Goal: Information Seeking & Learning: Learn about a topic

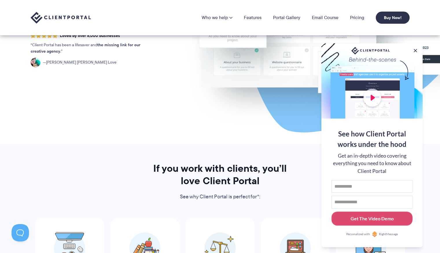
scroll to position [138, 0]
click at [416, 49] on button at bounding box center [416, 51] width 6 height 6
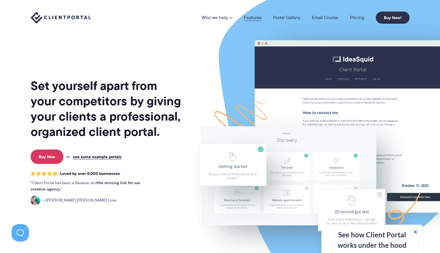
scroll to position [0, 0]
click at [255, 18] on link "Features" at bounding box center [253, 17] width 18 height 5
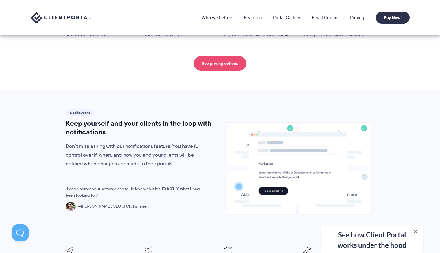
scroll to position [333, 0]
click at [227, 63] on link "See pricing options" at bounding box center [220, 63] width 52 height 14
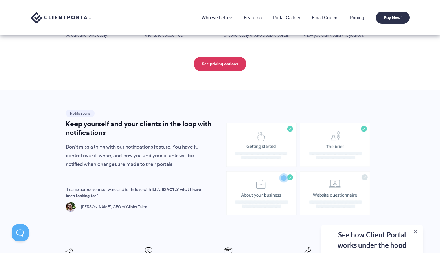
click at [326, 140] on image at bounding box center [298, 169] width 144 height 93
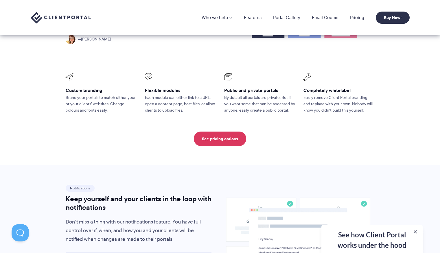
scroll to position [257, 0]
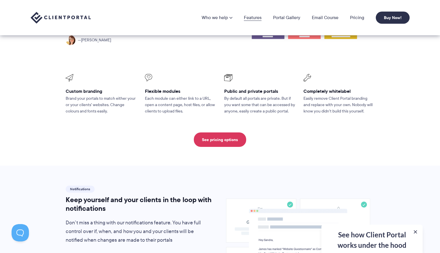
click at [256, 17] on link "Features" at bounding box center [253, 17] width 18 height 5
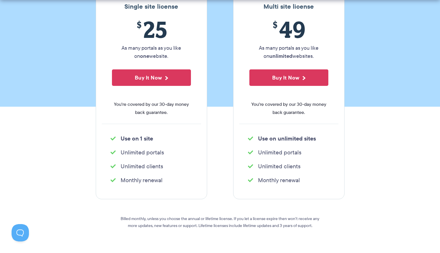
scroll to position [116, 0]
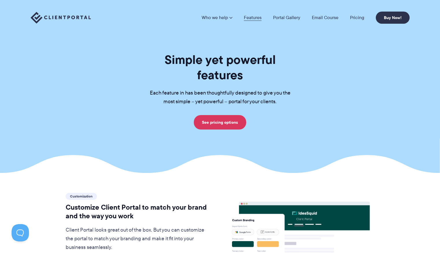
click at [252, 16] on link "Features" at bounding box center [253, 17] width 18 height 5
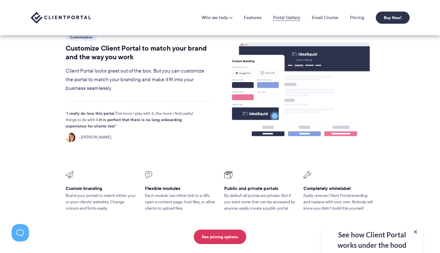
scroll to position [156, 0]
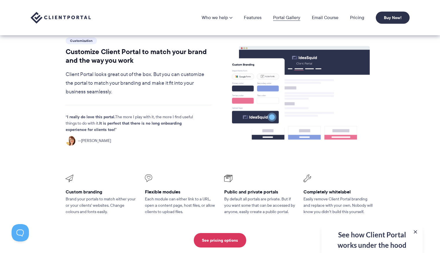
click at [286, 15] on link "Portal Gallery" at bounding box center [286, 17] width 27 height 5
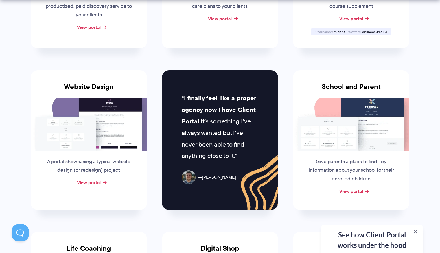
scroll to position [236, 0]
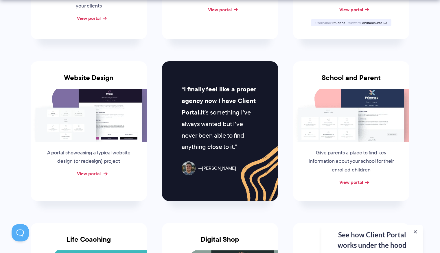
click at [98, 170] on link "View portal" at bounding box center [89, 173] width 24 height 7
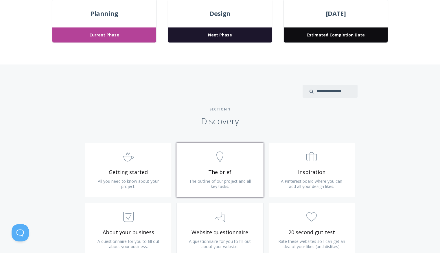
scroll to position [264, 0]
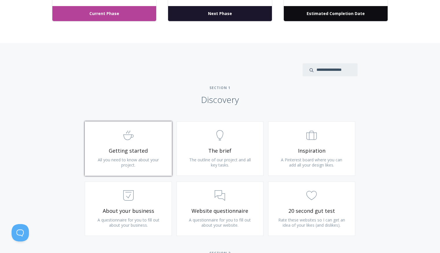
click at [149, 157] on span "All you need to know about your project." at bounding box center [128, 162] width 61 height 11
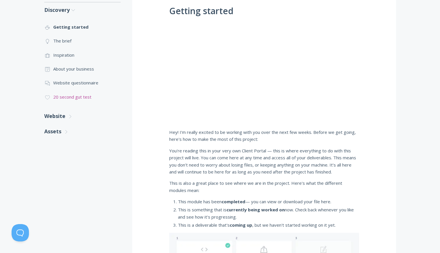
scroll to position [128, 0]
click at [52, 99] on link ".cls-1{fill:none;stroke:#000;stroke-miterlimit:10;stroke-width:2px;} 1. General…" at bounding box center [82, 97] width 76 height 14
click at [57, 84] on link ".st0{fill:none;stroke:#000000;stroke-width:2;stroke-miterlimit:10;} 3. Communic…" at bounding box center [82, 83] width 76 height 14
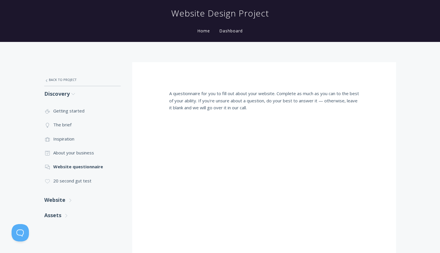
scroll to position [44, 0]
click at [75, 151] on link ".st0{fill:none;stroke:#000000;stroke-width:2;stroke-miterlimit:10;} Untitled-18…" at bounding box center [82, 153] width 76 height 14
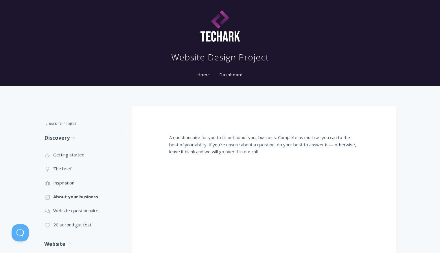
click at [202, 74] on link "Home" at bounding box center [203, 75] width 15 height 6
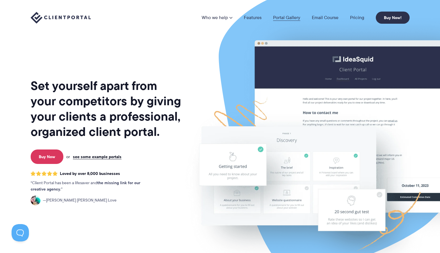
click at [288, 17] on link "Portal Gallery" at bounding box center [286, 17] width 27 height 5
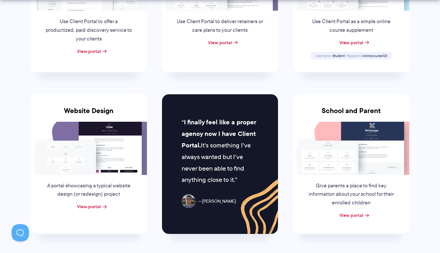
scroll to position [215, 0]
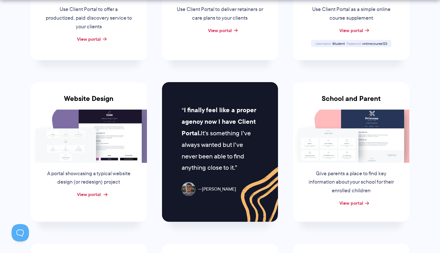
click at [94, 191] on link "View portal" at bounding box center [89, 194] width 24 height 7
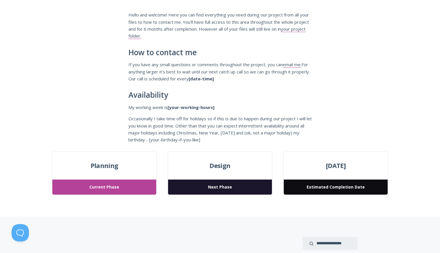
scroll to position [90, 0]
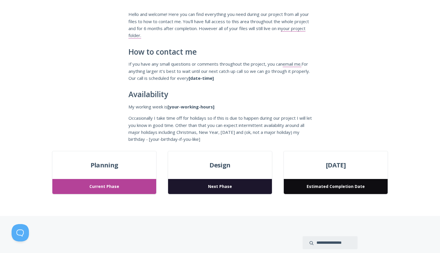
click at [229, 165] on span "Design" at bounding box center [220, 165] width 104 height 10
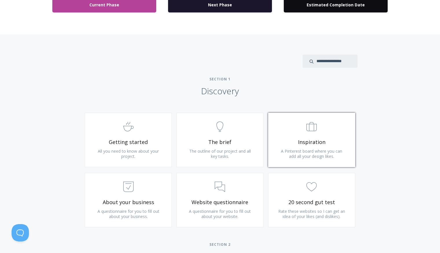
scroll to position [273, 0]
click at [297, 141] on span "Inspiration" at bounding box center [311, 142] width 69 height 7
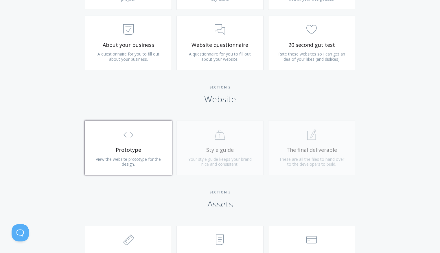
scroll to position [430, 0]
click at [109, 152] on link ".st0{fill:none;stroke:#000000;stroke-width:2;stroke-miterlimit:10;} Untitled-16…" at bounding box center [128, 148] width 87 height 54
click at [222, 143] on div ".st0{fill:none;stroke:#000000;stroke-width:2;stroke-miterlimit:10;} Untitled-20…" at bounding box center [220, 151] width 92 height 60
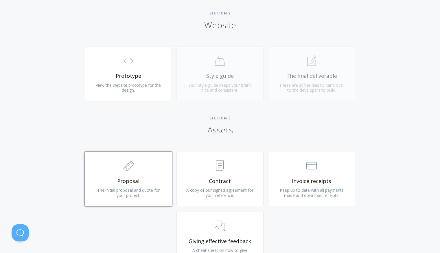
scroll to position [504, 0]
click at [154, 173] on link ".st0{fill:none;stroke:#000000;stroke-width:2;stroke-miterlimit:10;} 2. Design -…" at bounding box center [128, 179] width 87 height 54
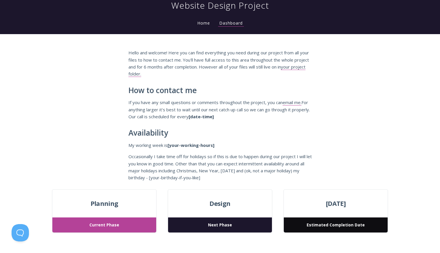
scroll to position [31, 0]
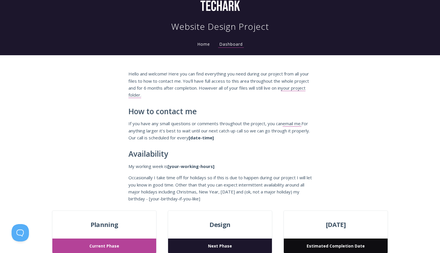
click at [209, 44] on link "Home" at bounding box center [203, 44] width 15 height 6
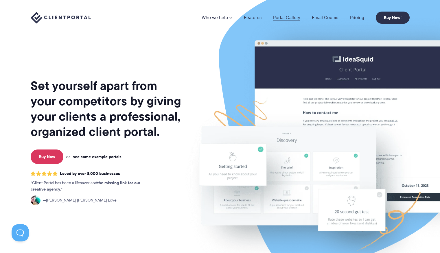
click at [278, 19] on link "Portal Gallery" at bounding box center [286, 17] width 27 height 5
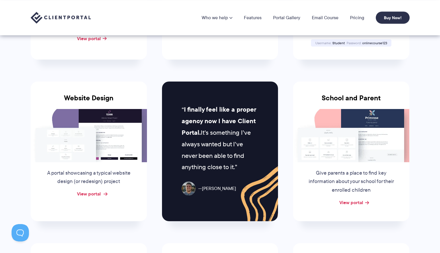
scroll to position [216, 0]
click at [87, 191] on link "View portal" at bounding box center [89, 194] width 24 height 7
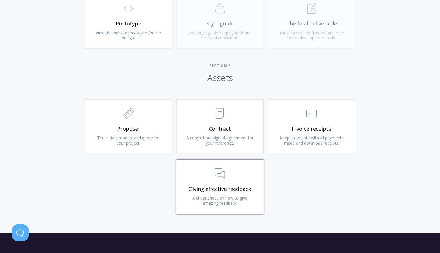
scroll to position [560, 0]
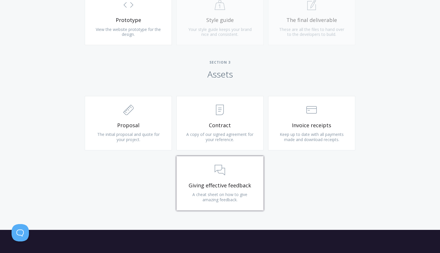
click at [216, 170] on icon ".st0{fill:none;stroke:#000000;stroke-width:2;stroke-miterlimit:10;} 3. Communic…" at bounding box center [220, 170] width 10 height 10
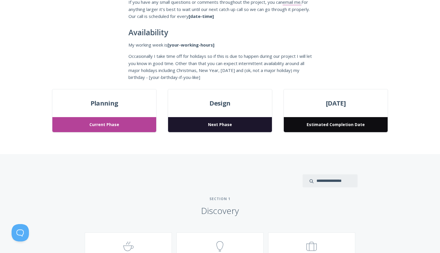
scroll to position [263, 0]
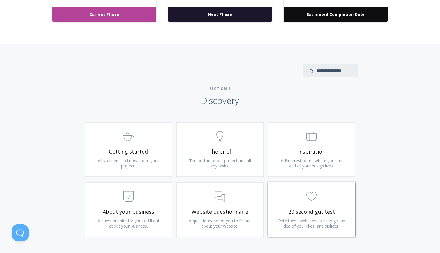
click at [338, 203] on span ".cls-1{fill:none;stroke:#000;stroke-miterlimit:10;stroke-width:2px;} 1. General" at bounding box center [311, 197] width 69 height 18
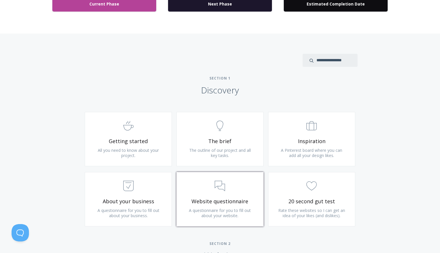
scroll to position [272, 0]
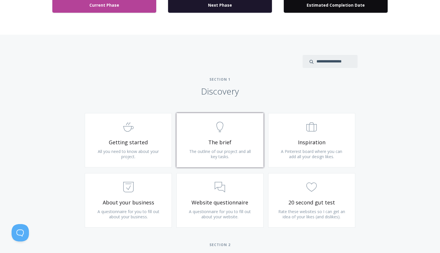
click at [209, 160] on link ".st0{fill:none;stroke:#000000;stroke-width:2;stroke-miterlimit:10;} Untitled-14…" at bounding box center [220, 140] width 87 height 54
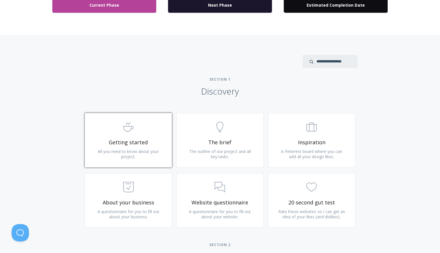
click at [112, 142] on span "Getting started" at bounding box center [128, 142] width 69 height 7
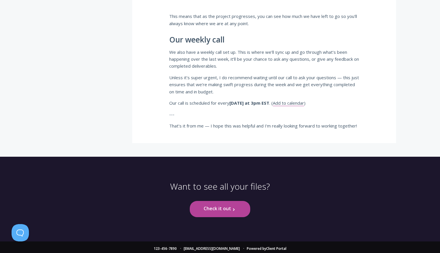
scroll to position [414, 0]
